Goal: Navigation & Orientation: Find specific page/section

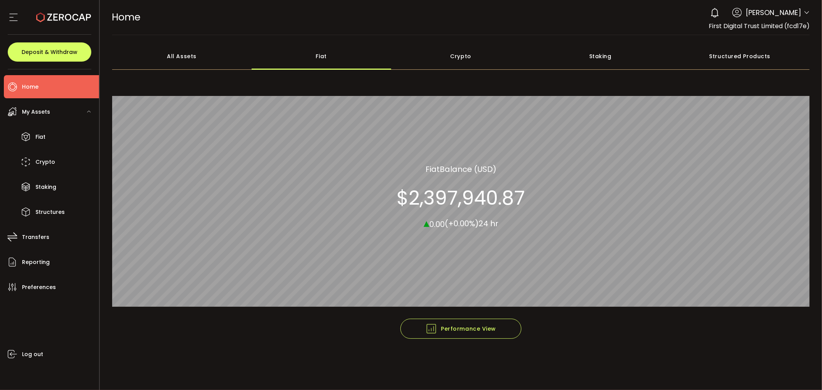
drag, startPoint x: 161, startPoint y: 51, endPoint x: 174, endPoint y: 59, distance: 14.9
click at [162, 53] on div "All Assets" at bounding box center [181, 56] width 139 height 27
click at [305, 65] on div "Fiat" at bounding box center [321, 56] width 139 height 27
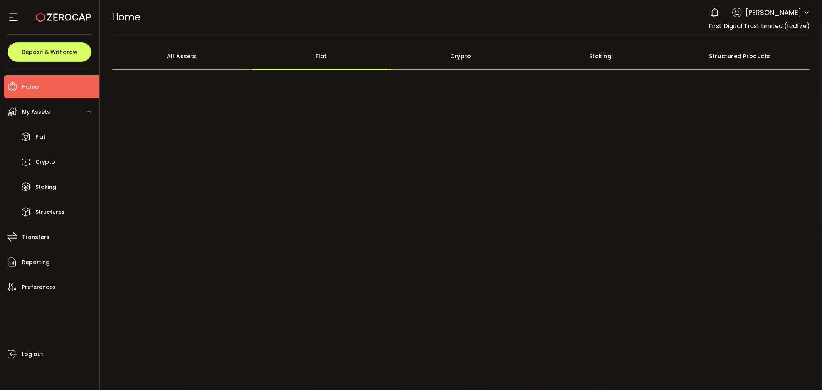
drag, startPoint x: 154, startPoint y: 50, endPoint x: 163, endPoint y: 49, distance: 8.9
click at [155, 49] on div "All Assets" at bounding box center [181, 56] width 139 height 27
